Goal: Find specific page/section: Find specific page/section

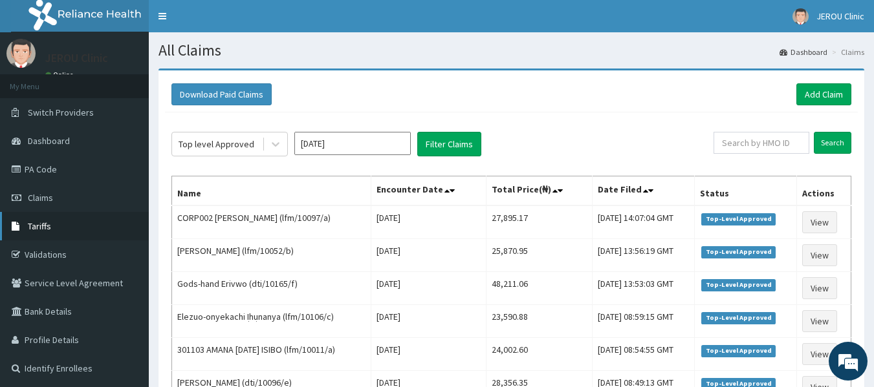
click at [52, 224] on link "Tariffs" at bounding box center [74, 226] width 149 height 28
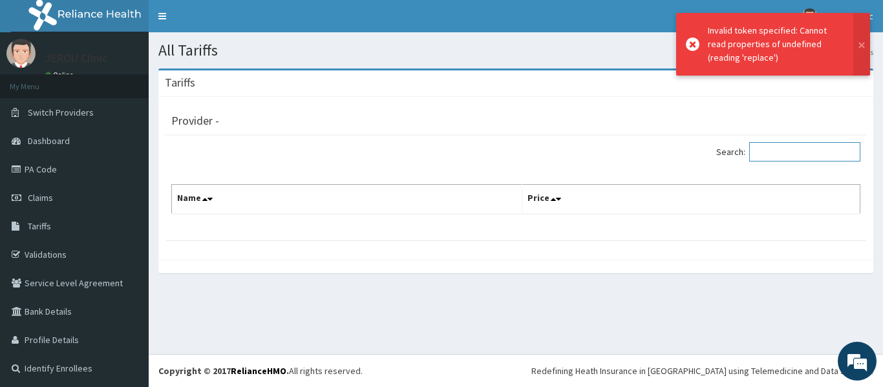
click at [793, 155] on input "Search:" at bounding box center [805, 151] width 111 height 19
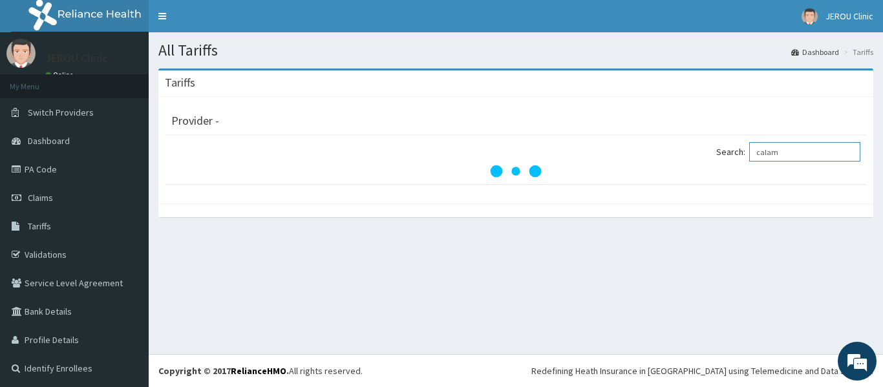
type input "calamo"
